Goal: Check status

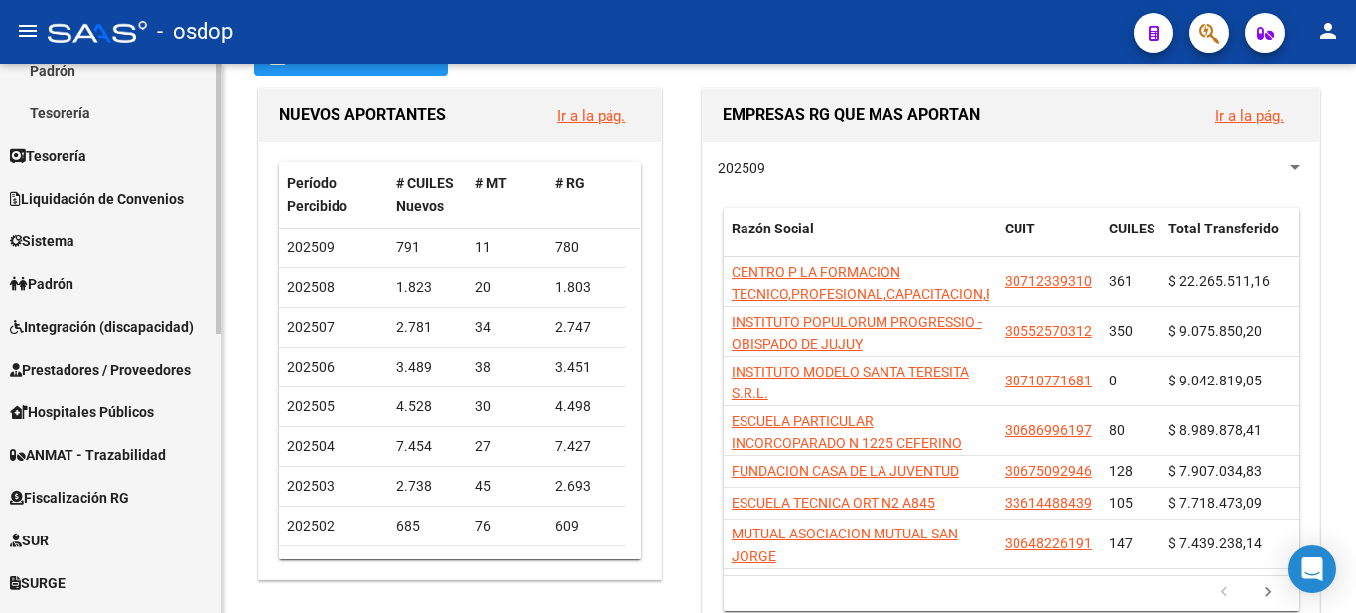
scroll to position [384, 0]
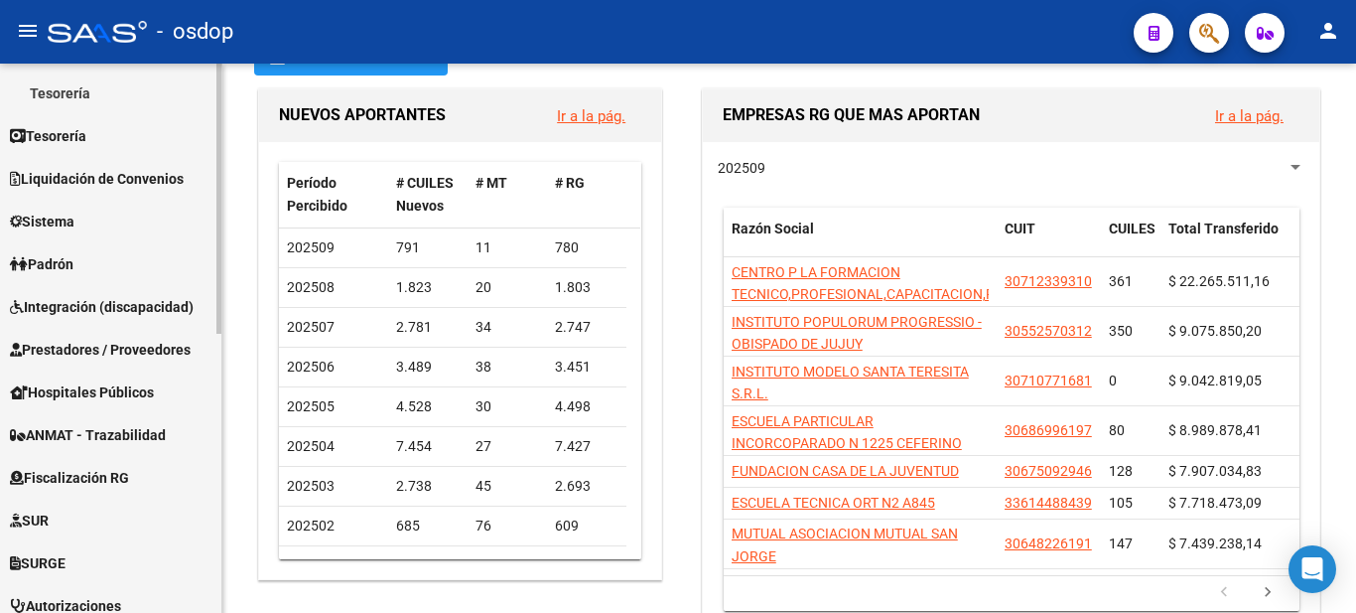
click at [212, 317] on div "Firma Express Inicio Calendario SSS Instructivos Contacto OS Reportes Tablero d…" at bounding box center [113, 238] width 226 height 1118
click at [69, 305] on span "Integración (discapacidad)" at bounding box center [102, 307] width 184 height 22
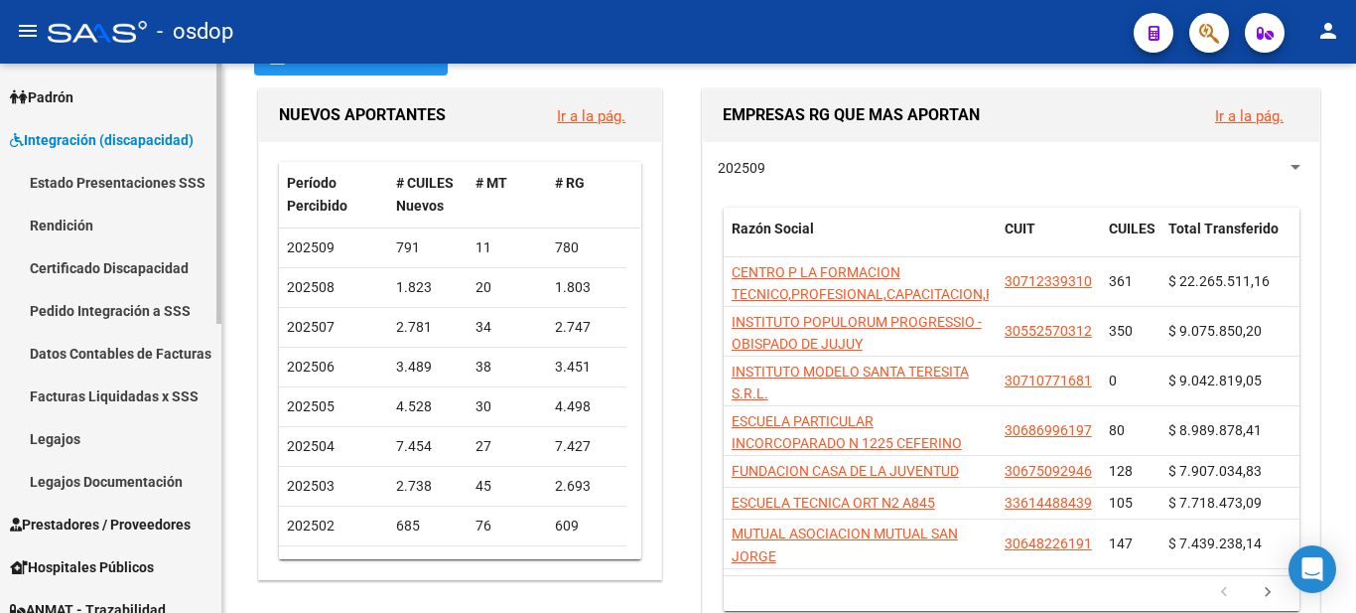
scroll to position [245, 0]
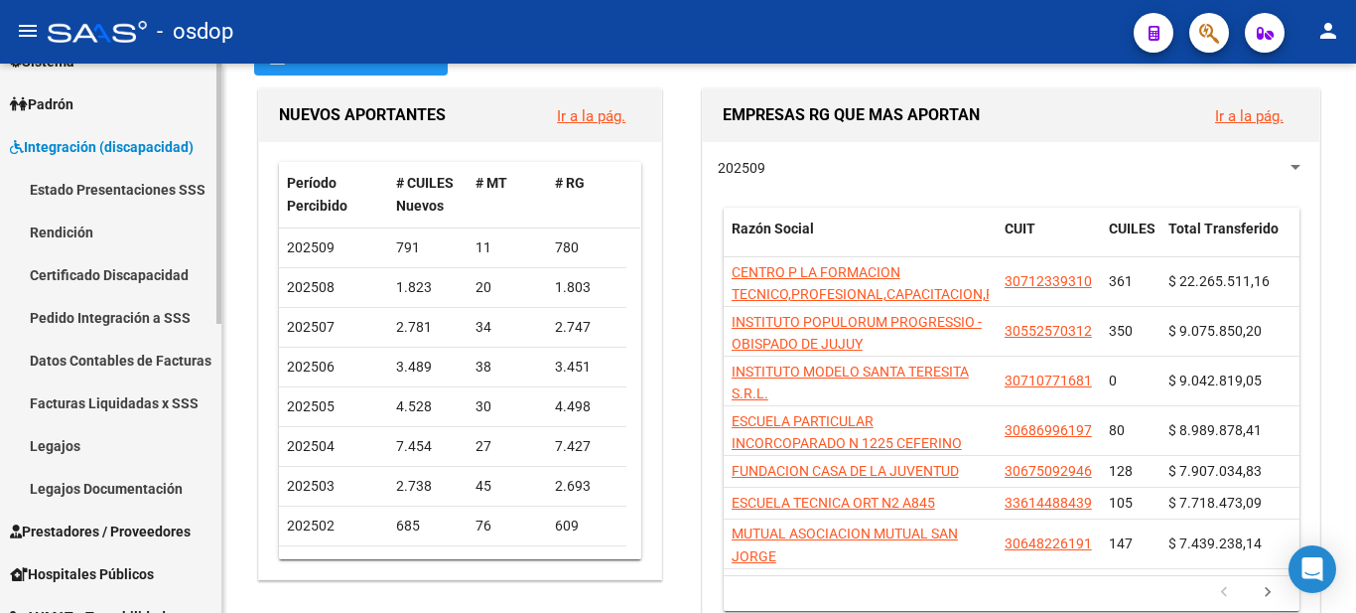
click at [231, 212] on mat-sidenav-container "Firma Express Inicio Calendario SSS Instructivos Contacto OS Reportes Tablero d…" at bounding box center [678, 338] width 1356 height 549
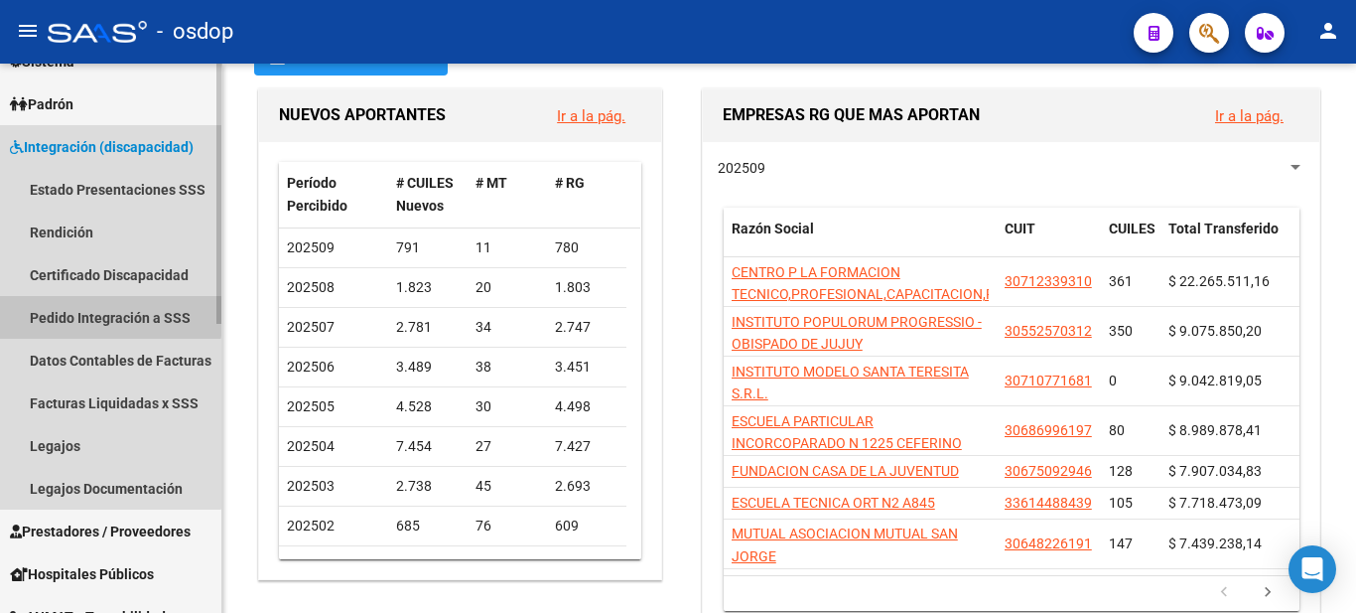
click at [66, 312] on link "Pedido Integración a SSS" at bounding box center [110, 317] width 221 height 43
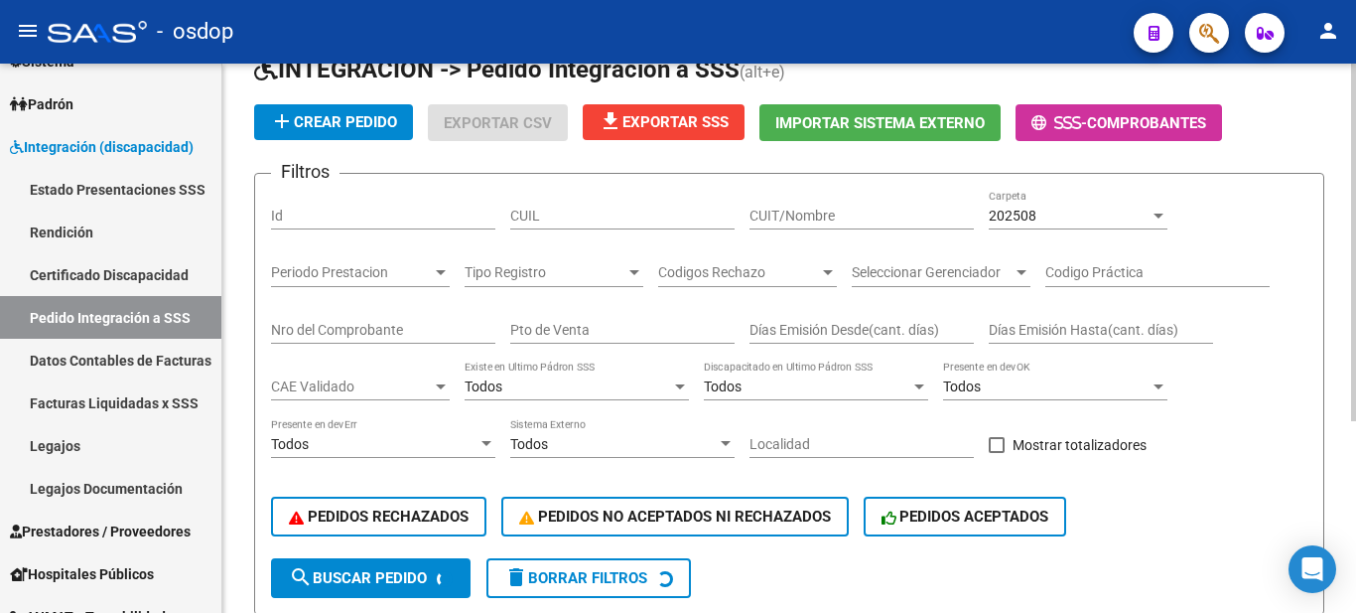
click at [291, 218] on input "Id" at bounding box center [383, 216] width 224 height 17
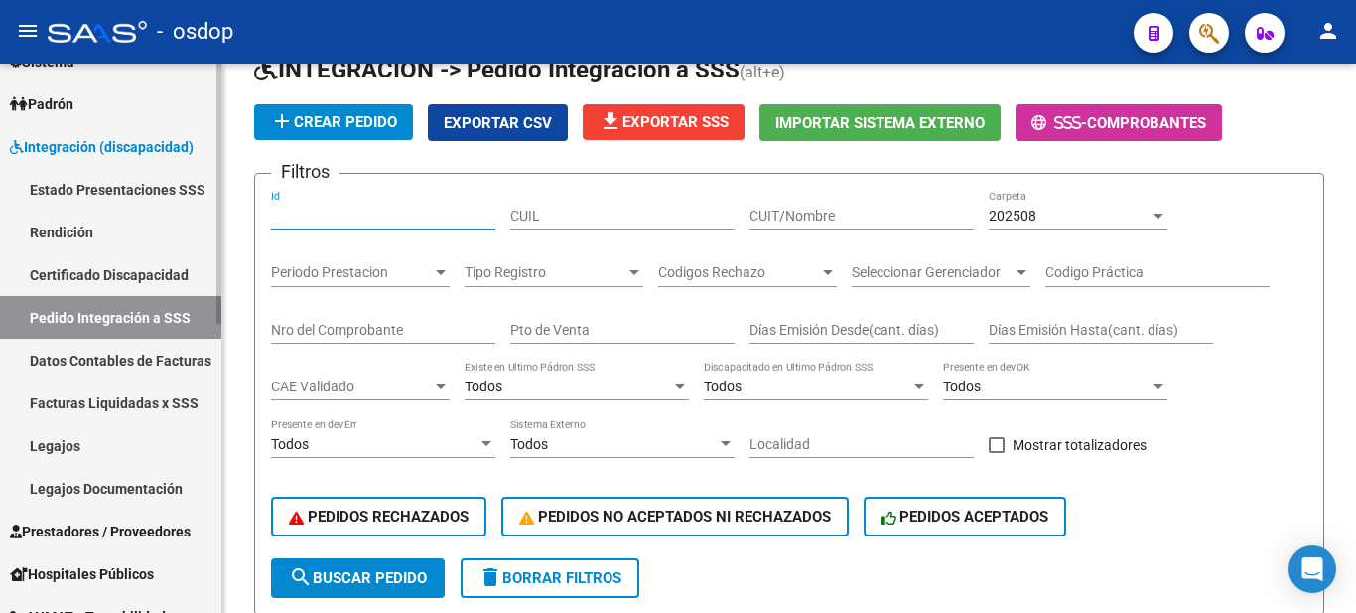
drag, startPoint x: 367, startPoint y: 218, endPoint x: 15, endPoint y: 220, distance: 352.5
click at [15, 220] on mat-sidenav-container "Firma Express Inicio Calendario SSS Instructivos Contacto OS Reportes Tablero d…" at bounding box center [678, 338] width 1356 height 549
paste input "240057"
type input "240057"
click at [364, 573] on span "search Buscar Pedido" at bounding box center [358, 578] width 138 height 18
